Goal: Check status

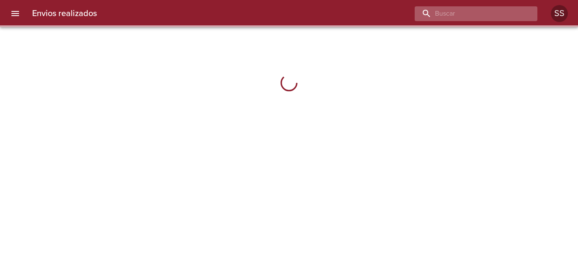
click at [487, 11] on input "buscar" at bounding box center [469, 13] width 108 height 15
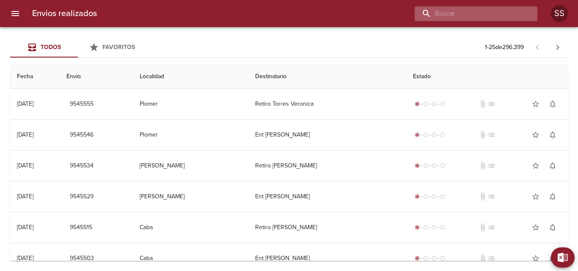
paste input "[PERSON_NAME] ML"
type input "[PERSON_NAME] ML"
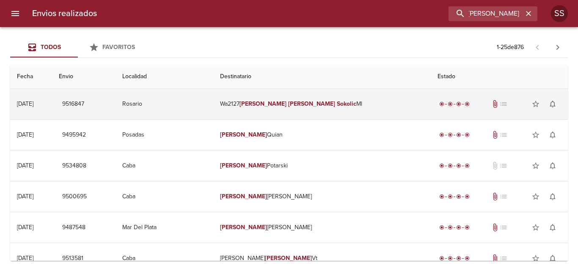
scroll to position [0, 0]
click at [288, 110] on td "Wa2127 [PERSON_NAME] Ml" at bounding box center [322, 104] width 218 height 30
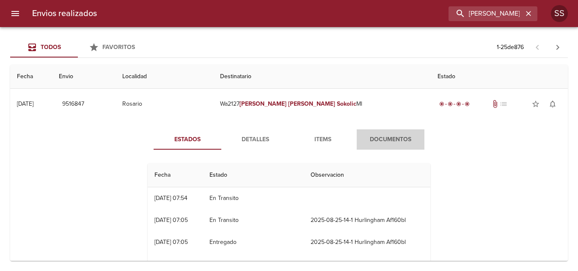
click at [389, 138] on span "Documentos" at bounding box center [391, 140] width 58 height 11
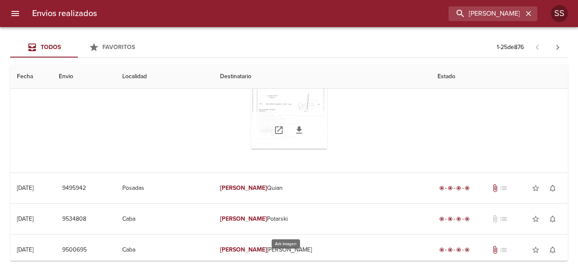
scroll to position [42, 0]
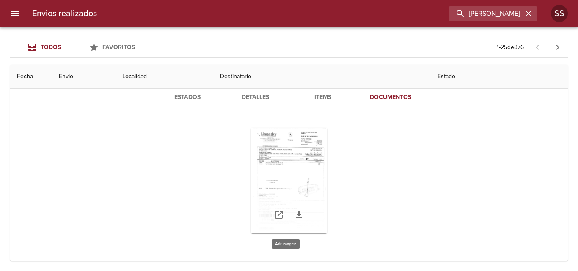
click at [287, 153] on div "Tabla de envíos del cliente" at bounding box center [289, 181] width 76 height 106
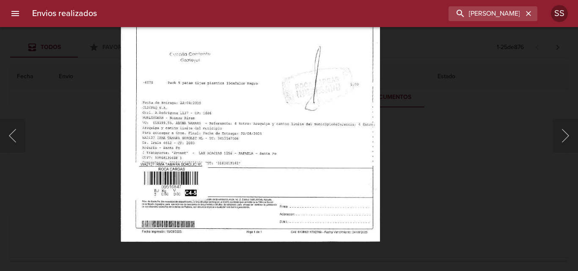
click at [286, 52] on img "Lightbox" at bounding box center [251, 54] width 260 height 375
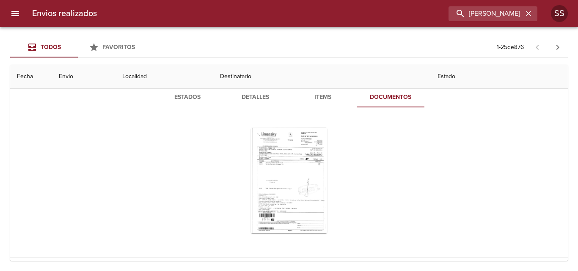
click at [313, 98] on span "Items" at bounding box center [323, 97] width 58 height 11
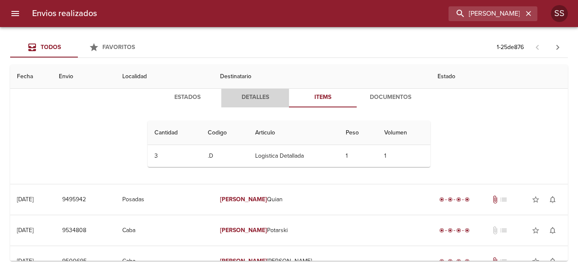
click at [244, 97] on span "Detalles" at bounding box center [256, 97] width 58 height 11
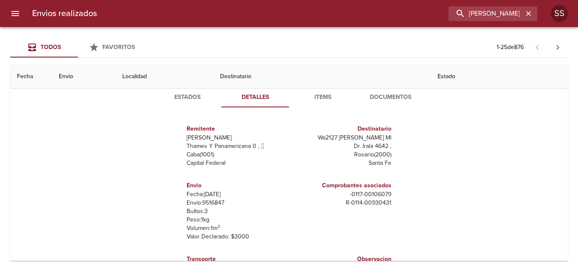
scroll to position [0, 0]
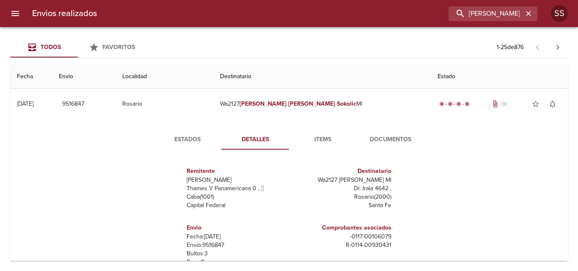
click at [179, 137] on span "Estados" at bounding box center [188, 140] width 58 height 11
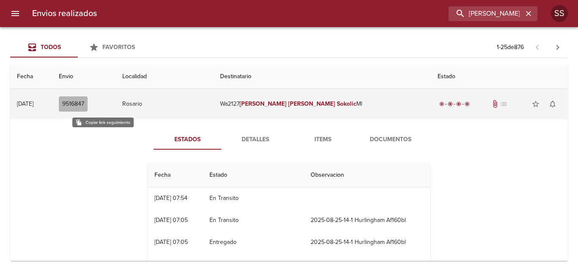
click at [84, 103] on span "9516847" at bounding box center [73, 104] width 22 height 11
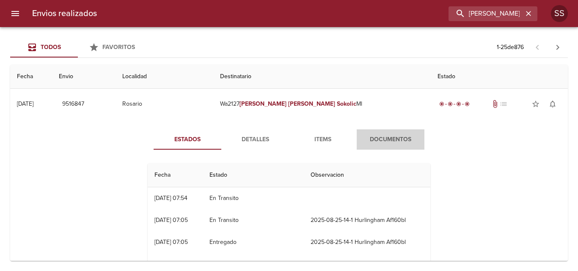
drag, startPoint x: 369, startPoint y: 142, endPoint x: 337, endPoint y: 141, distance: 32.2
click at [367, 141] on span "Documentos" at bounding box center [391, 140] width 58 height 11
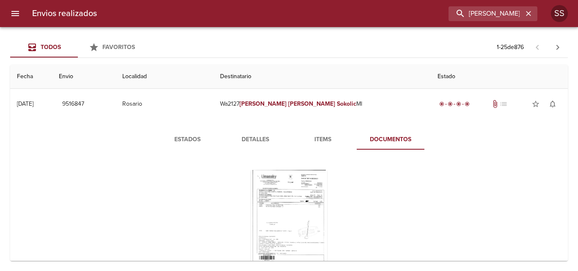
click at [323, 139] on span "Items" at bounding box center [323, 140] width 58 height 11
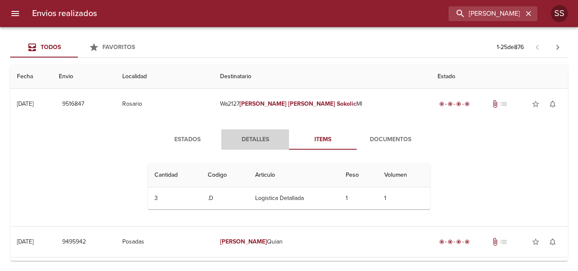
click at [250, 138] on span "Detalles" at bounding box center [256, 140] width 58 height 11
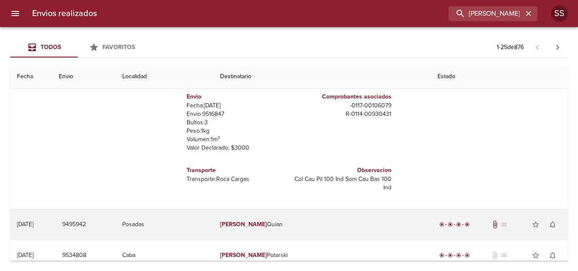
scroll to position [169, 0]
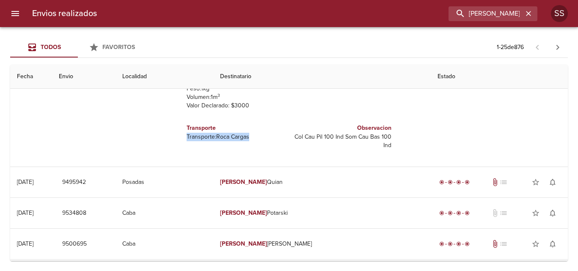
drag, startPoint x: 250, startPoint y: 135, endPoint x: 179, endPoint y: 139, distance: 70.8
click at [183, 139] on div "Transporte Transporte: Roca Cargas" at bounding box center [236, 137] width 106 height 40
copy p "Transporte: Roca Cargas"
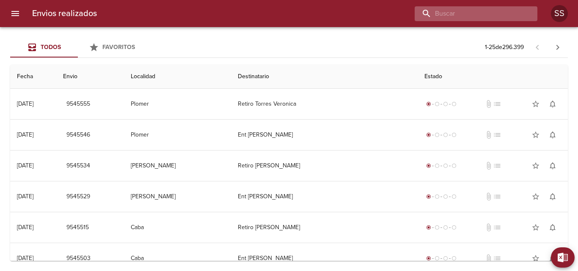
click at [479, 16] on input "buscar" at bounding box center [469, 13] width 108 height 15
paste input "ROBERTO MARIANO MONZON ML"
type input "ROBERTO MARIANO MONZON ML"
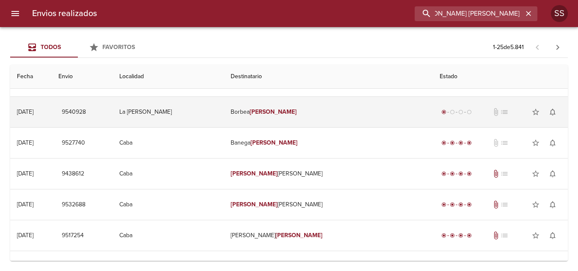
scroll to position [0, 0]
